Goal: Transaction & Acquisition: Purchase product/service

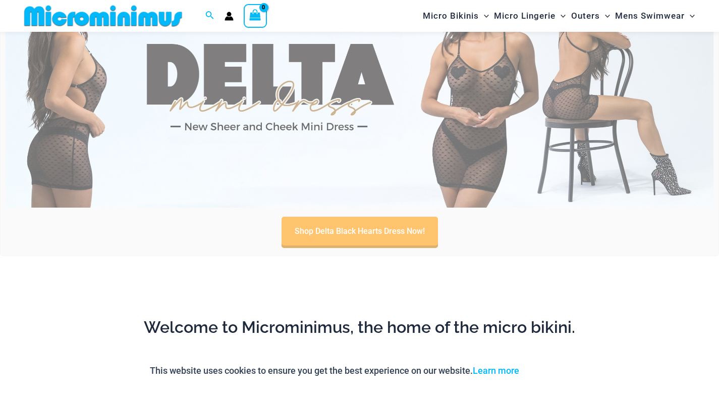
scroll to position [391, 0]
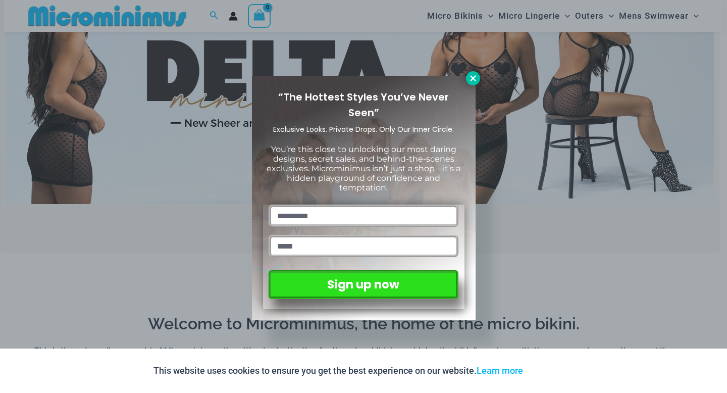
click at [473, 75] on icon at bounding box center [472, 78] width 9 height 9
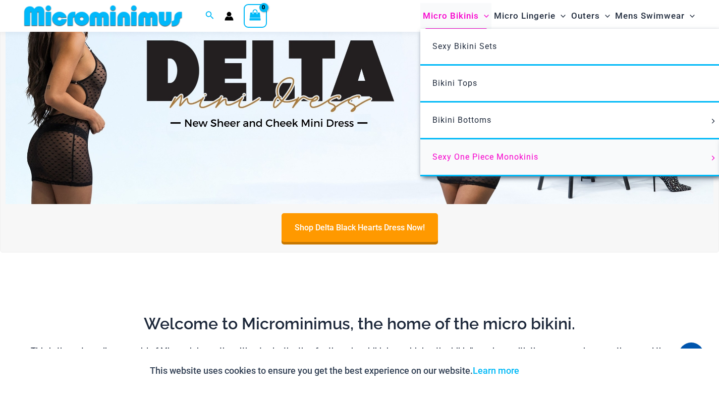
click at [459, 156] on span "Sexy One Piece Monokinis" at bounding box center [485, 157] width 106 height 10
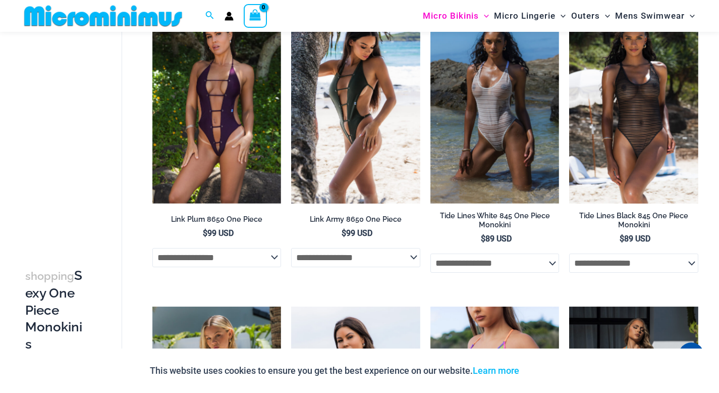
scroll to position [973, 0]
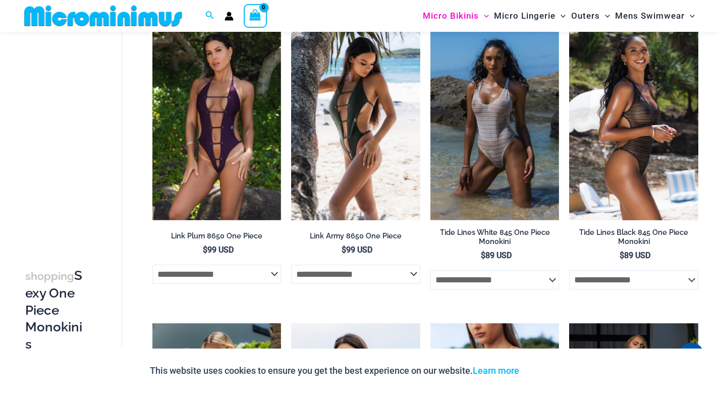
click at [656, 111] on img at bounding box center [633, 123] width 129 height 193
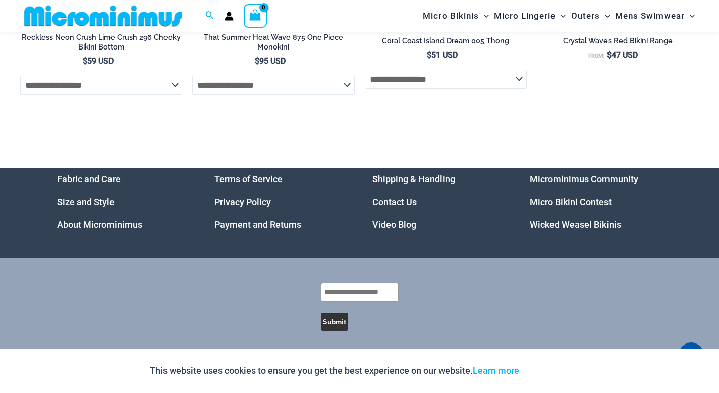
scroll to position [2583, 0]
